Goal: Information Seeking & Learning: Learn about a topic

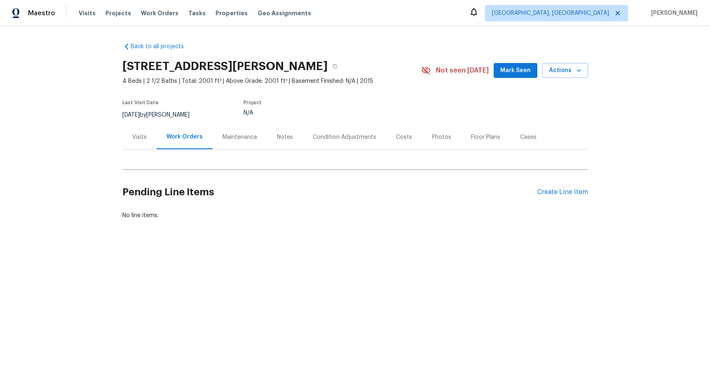
click at [399, 140] on div "Costs" at bounding box center [404, 137] width 16 height 8
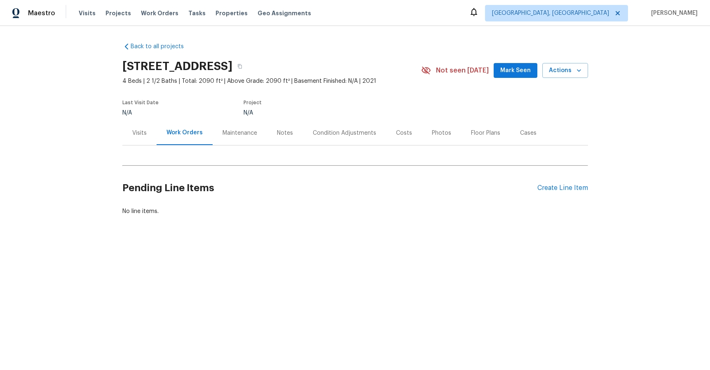
click at [405, 133] on div "Costs" at bounding box center [404, 133] width 36 height 24
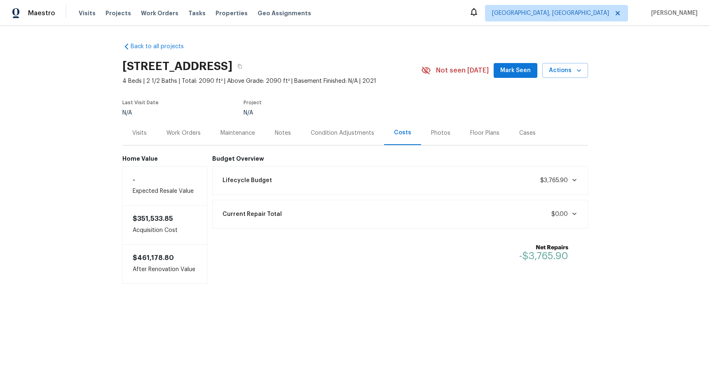
click at [436, 134] on div "Photos" at bounding box center [440, 133] width 19 height 8
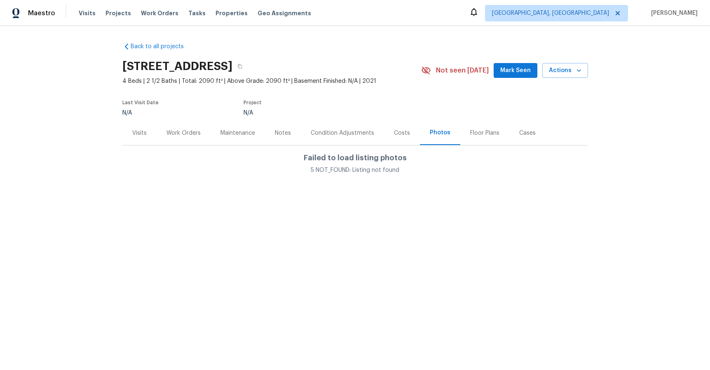
click at [476, 134] on div "Floor Plans" at bounding box center [484, 133] width 29 height 8
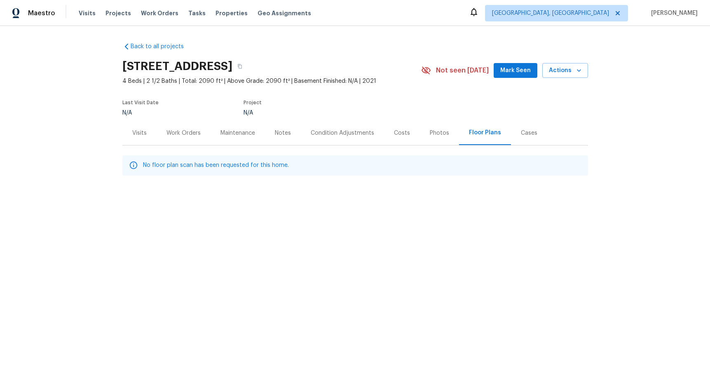
click at [286, 136] on div "Notes" at bounding box center [283, 133] width 16 height 8
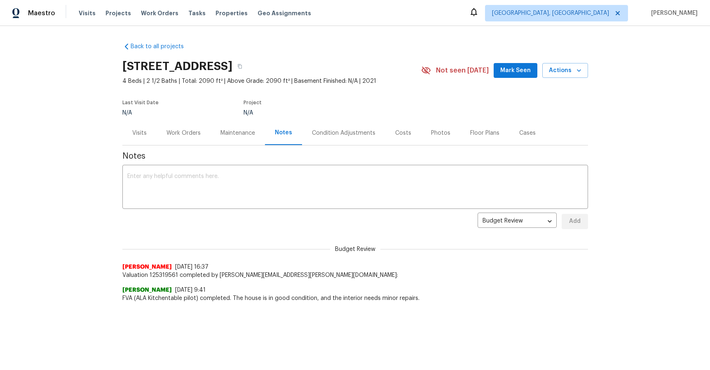
click at [233, 136] on div "Maintenance" at bounding box center [237, 133] width 35 height 8
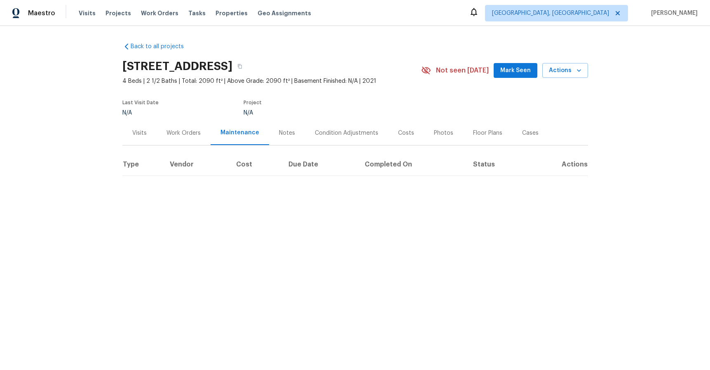
click at [175, 133] on div "Work Orders" at bounding box center [183, 133] width 34 height 8
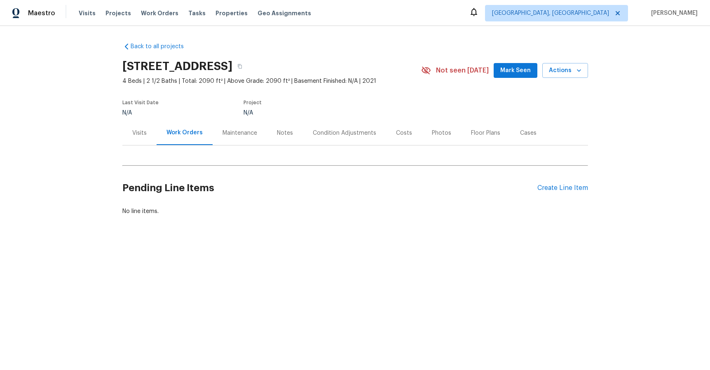
click at [132, 134] on div "Visits" at bounding box center [139, 133] width 14 height 8
click at [404, 136] on div "Costs" at bounding box center [404, 133] width 16 height 8
click at [408, 135] on div "Costs" at bounding box center [404, 133] width 36 height 24
click at [139, 132] on div "Visits" at bounding box center [139, 133] width 14 height 8
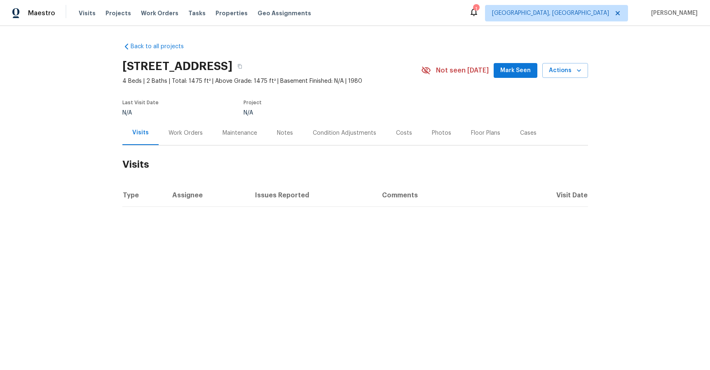
click at [254, 129] on div "Maintenance" at bounding box center [240, 133] width 54 height 24
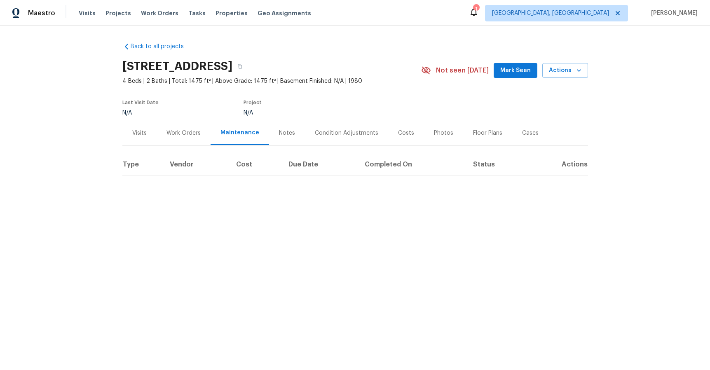
click at [288, 130] on div "Notes" at bounding box center [287, 133] width 36 height 24
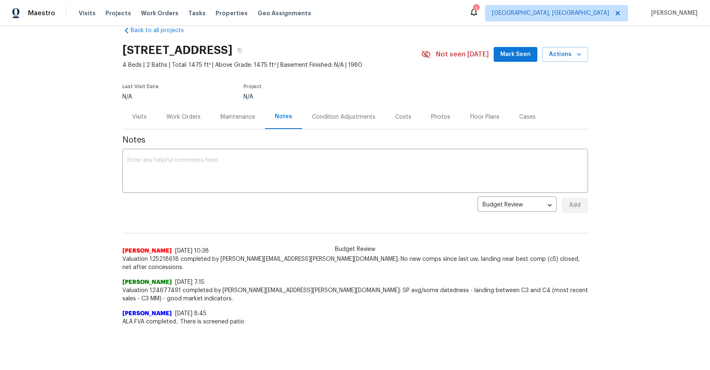
scroll to position [19, 0]
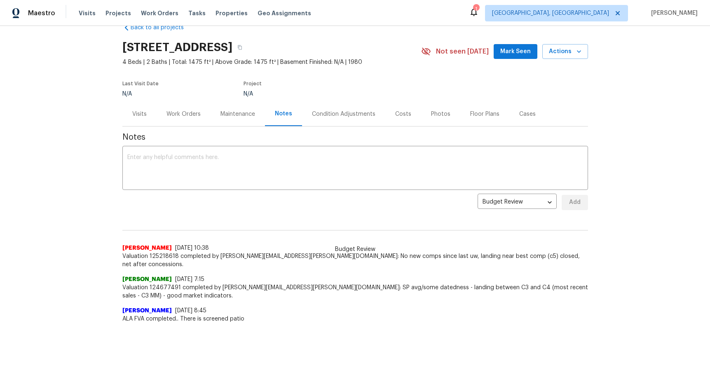
click at [335, 110] on div "Condition Adjustments" at bounding box center [343, 114] width 63 height 8
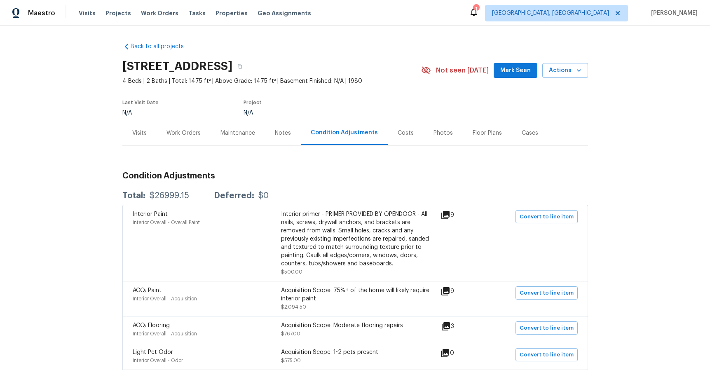
click at [404, 138] on div "Costs" at bounding box center [406, 133] width 36 height 24
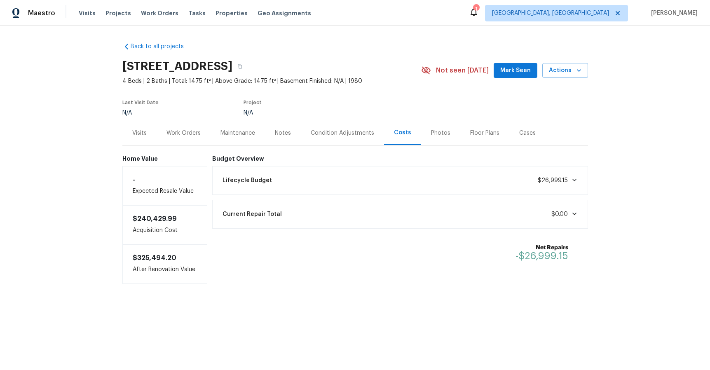
click at [433, 136] on div "Photos" at bounding box center [440, 133] width 19 height 8
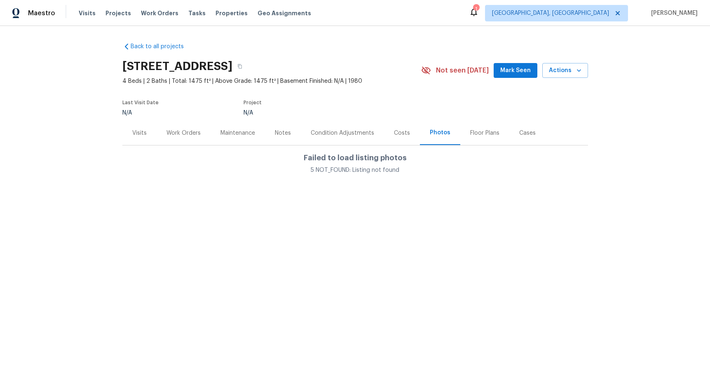
click at [485, 137] on div "Floor Plans" at bounding box center [484, 133] width 29 height 8
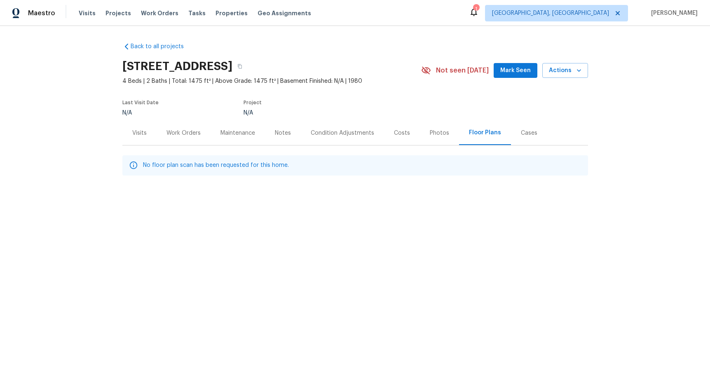
click at [525, 137] on div "Cases" at bounding box center [529, 133] width 36 height 24
